Goal: Transaction & Acquisition: Purchase product/service

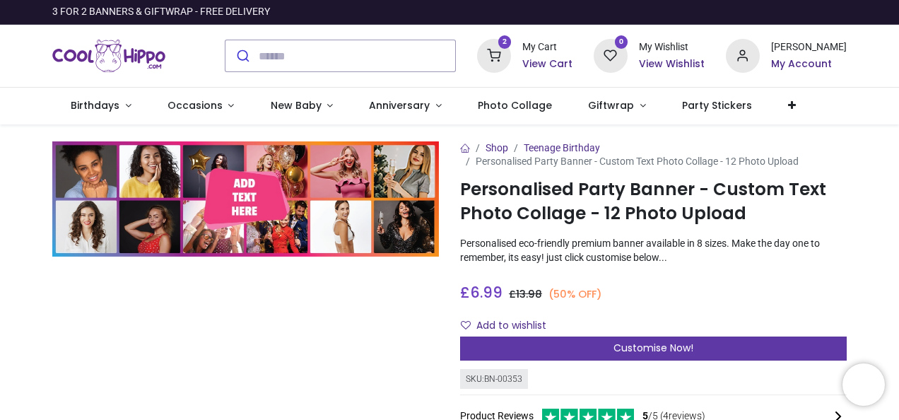
click at [613, 349] on span "Customise Now!" at bounding box center [653, 348] width 80 height 14
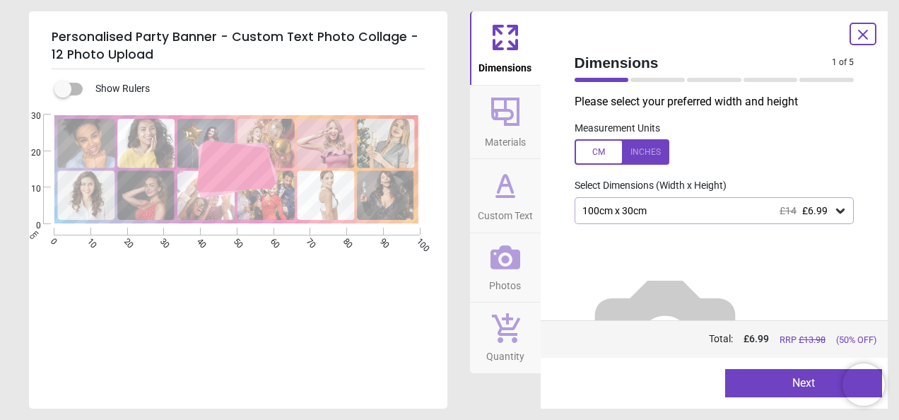
scroll to position [51, 0]
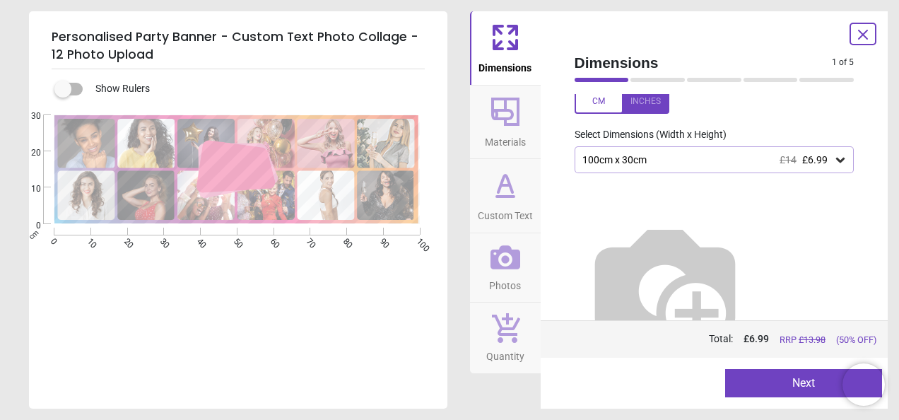
click at [863, 35] on icon at bounding box center [862, 34] width 8 height 8
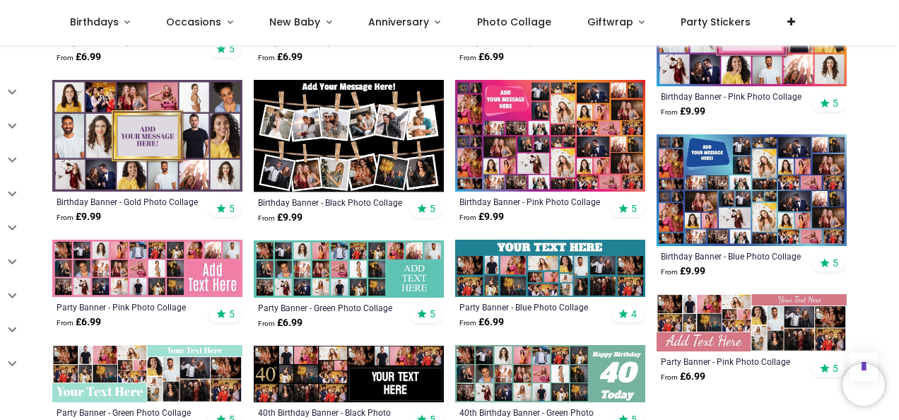
scroll to position [707, 0]
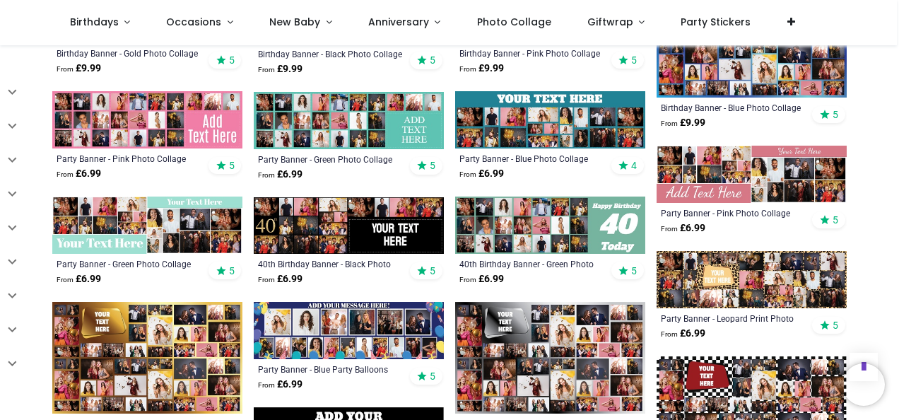
scroll to position [848, 0]
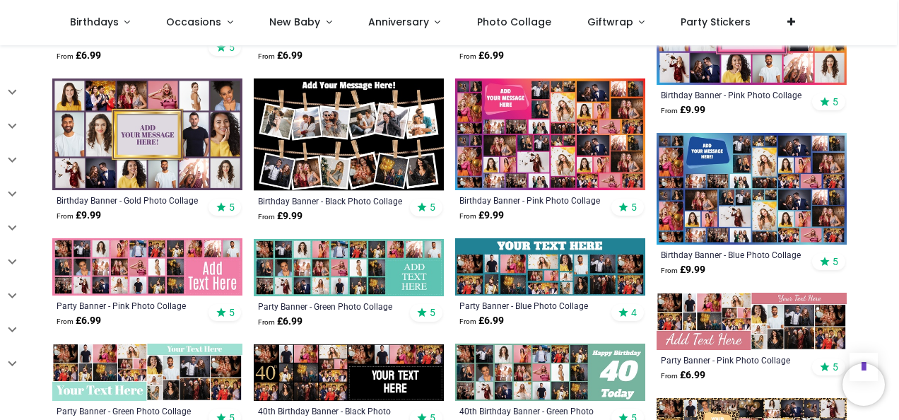
scroll to position [777, 0]
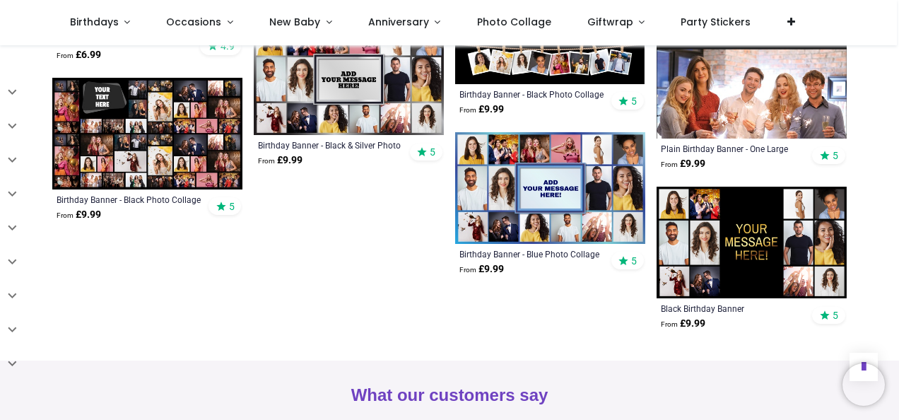
scroll to position [1201, 0]
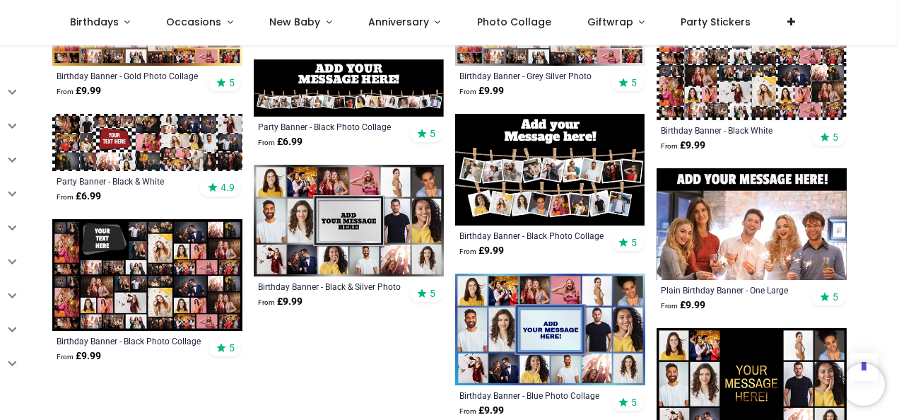
click at [396, 187] on img at bounding box center [349, 221] width 190 height 112
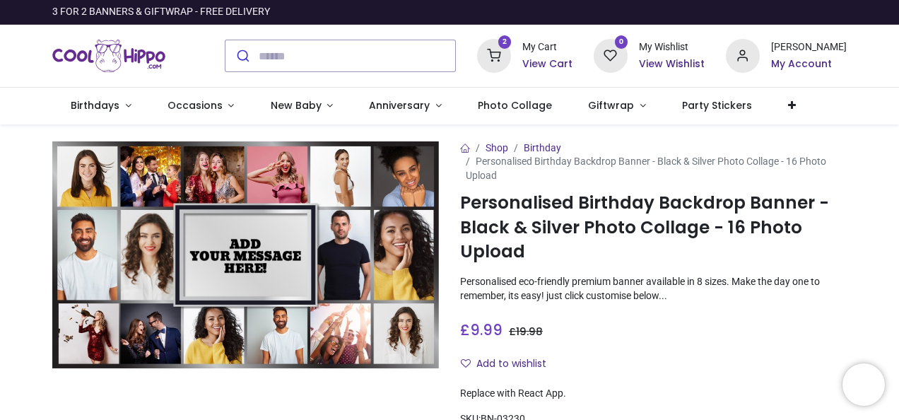
type input "**********"
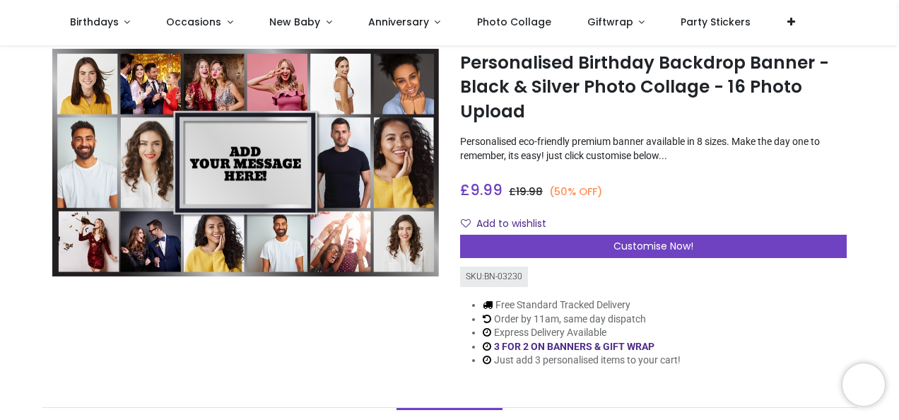
scroll to position [141, 0]
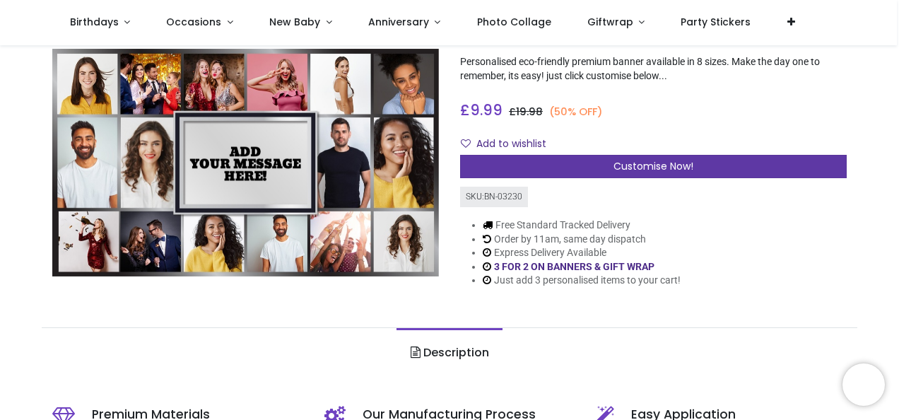
click at [606, 172] on div "Customise Now!" at bounding box center [653, 167] width 386 height 24
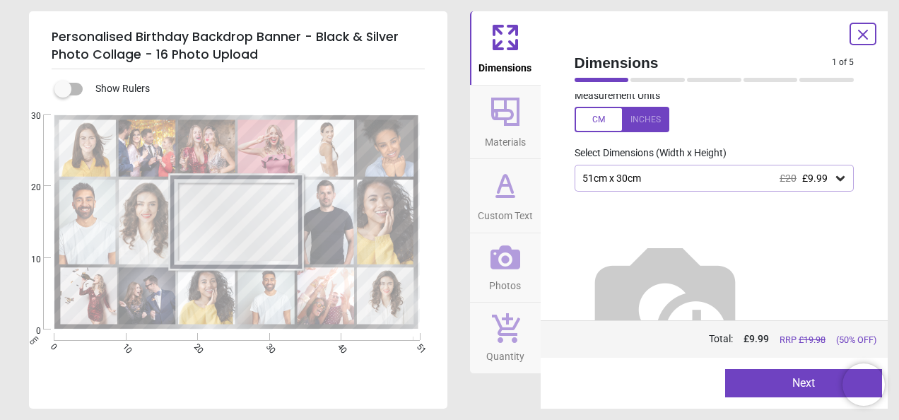
scroll to position [51, 0]
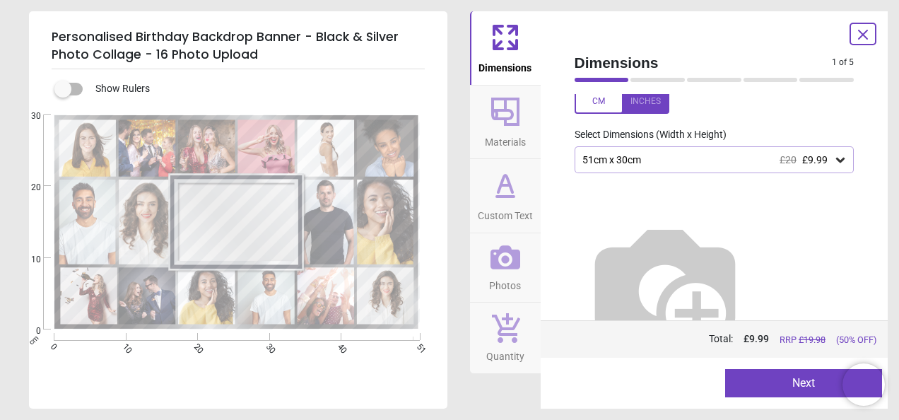
click at [643, 157] on div "51cm x 30cm £20 £9.99" at bounding box center [707, 160] width 253 height 12
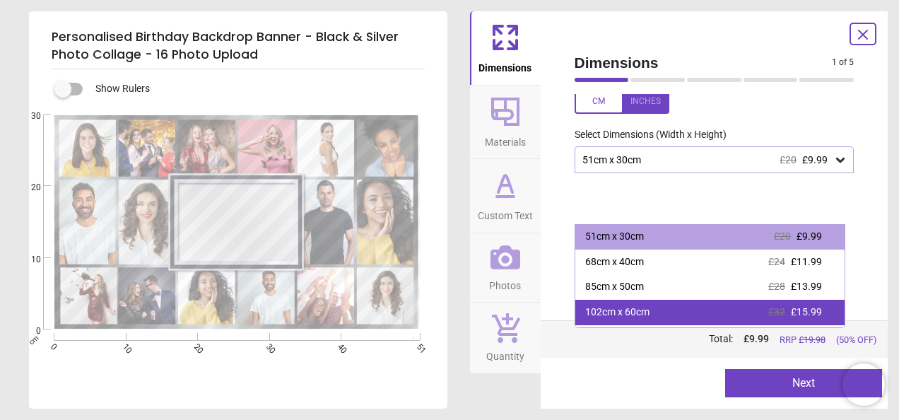
click at [613, 312] on div "102cm x 60cm" at bounding box center [617, 312] width 64 height 14
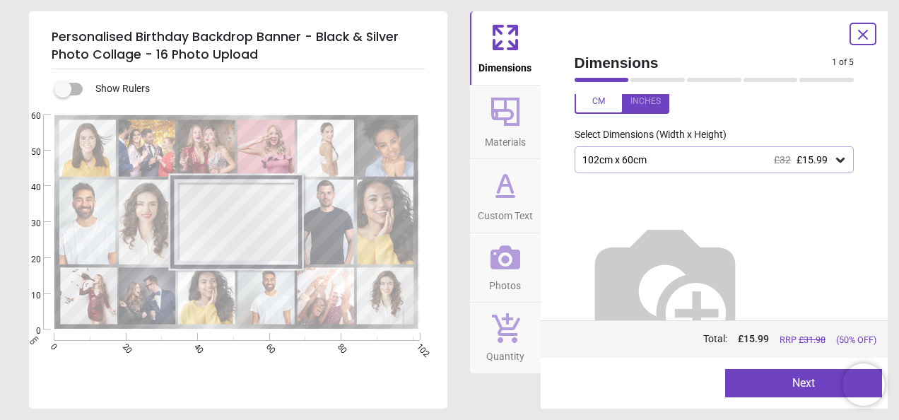
click at [502, 122] on icon at bounding box center [505, 112] width 34 height 34
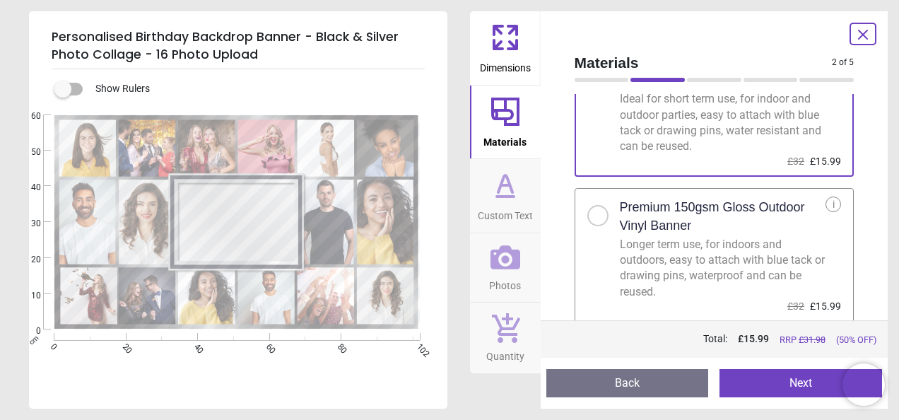
scroll to position [79, 0]
click at [594, 213] on div at bounding box center [598, 215] width 8 height 8
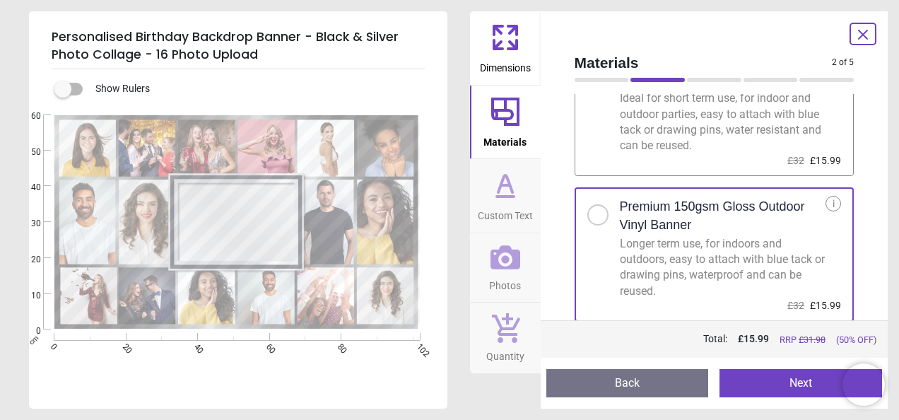
click at [770, 386] on button "Next" at bounding box center [800, 383] width 163 height 28
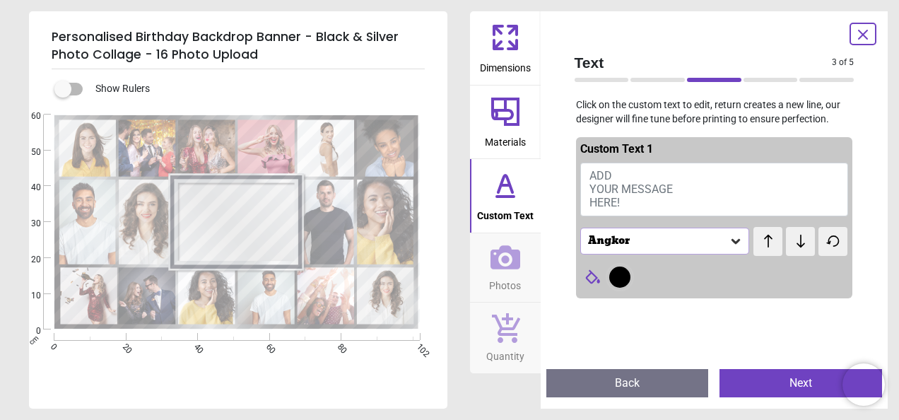
click at [591, 274] on icon at bounding box center [592, 277] width 18 height 18
click at [640, 199] on button "ADD YOUR MESSAGE HERE!" at bounding box center [714, 190] width 268 height 54
drag, startPoint x: 630, startPoint y: 198, endPoint x: 610, endPoint y: 188, distance: 22.1
click at [610, 188] on button "ADD YOUR MESSAGE HERE!" at bounding box center [714, 190] width 268 height 54
drag, startPoint x: 634, startPoint y: 201, endPoint x: 599, endPoint y: 195, distance: 35.8
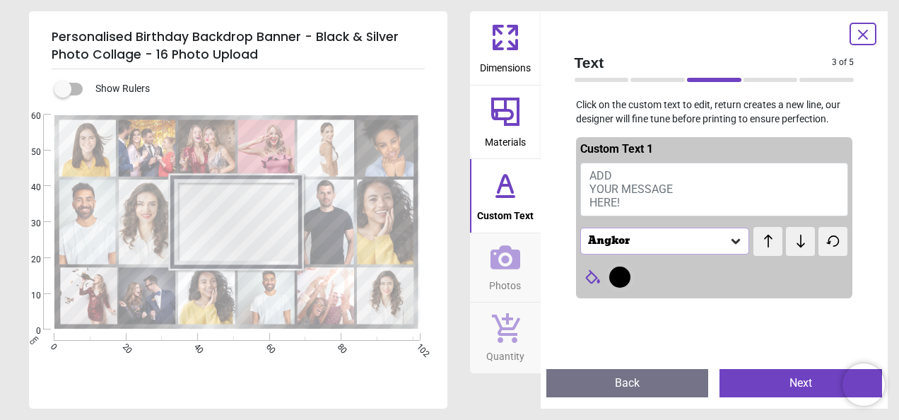
click at [599, 195] on button "ADD YOUR MESSAGE HERE!" at bounding box center [714, 190] width 268 height 54
click at [591, 171] on span "ADD YOUR MESSAGE HERE!" at bounding box center [630, 189] width 83 height 40
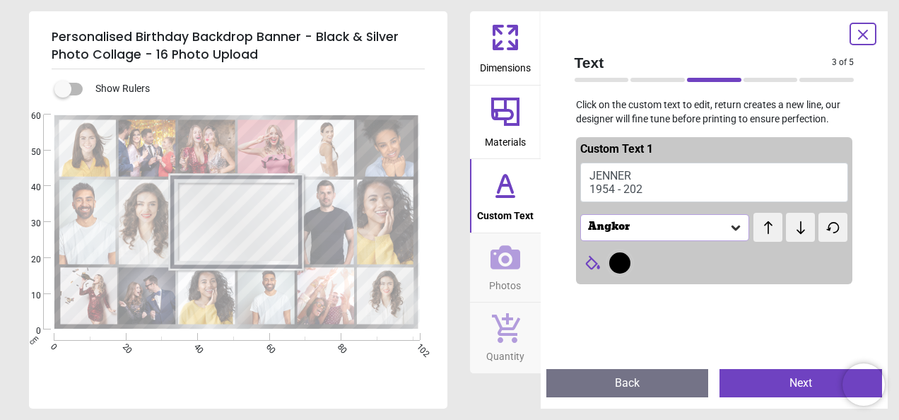
scroll to position [3, 0]
type textarea "**********"
click at [753, 380] on button "Next" at bounding box center [800, 383] width 163 height 28
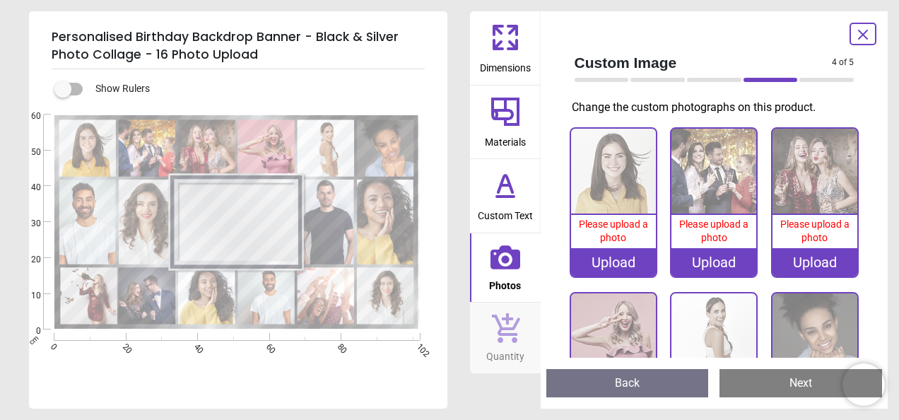
click at [602, 259] on div "Upload" at bounding box center [613, 262] width 85 height 28
click at [861, 37] on icon at bounding box center [862, 34] width 8 height 8
